Goal: Find specific page/section: Find specific page/section

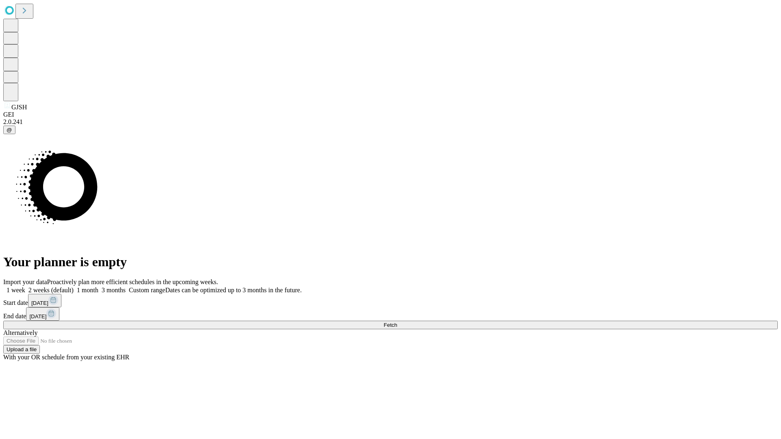
click at [397, 322] on span "Fetch" at bounding box center [390, 325] width 13 height 6
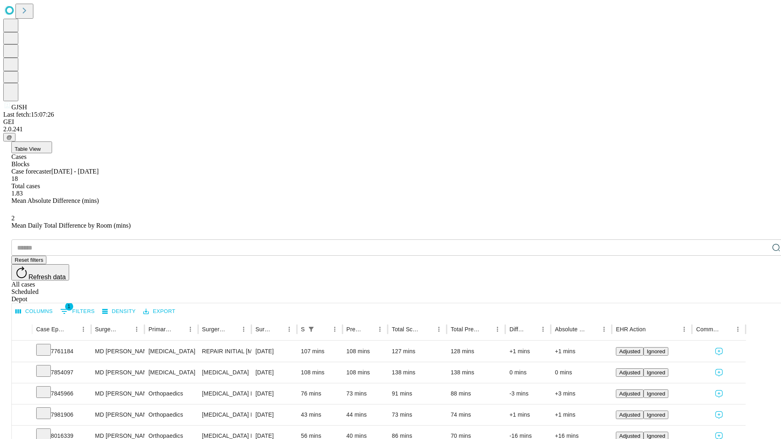
click at [760, 296] on div "Depot" at bounding box center [398, 299] width 774 height 7
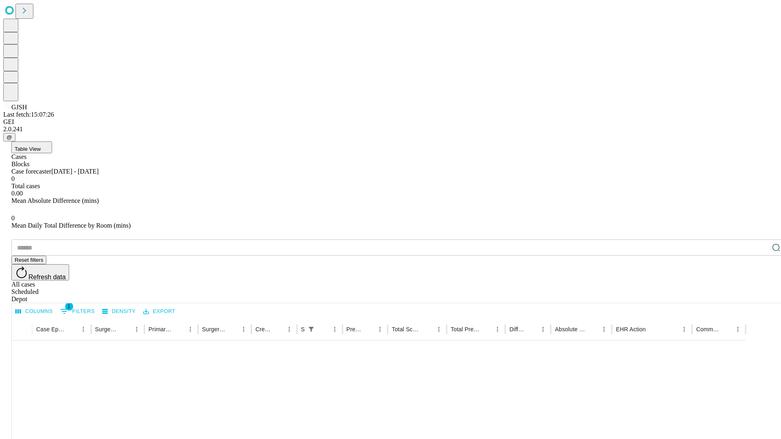
click at [693, 281] on div "All cases" at bounding box center [398, 284] width 774 height 7
